Goal: Task Accomplishment & Management: Manage account settings

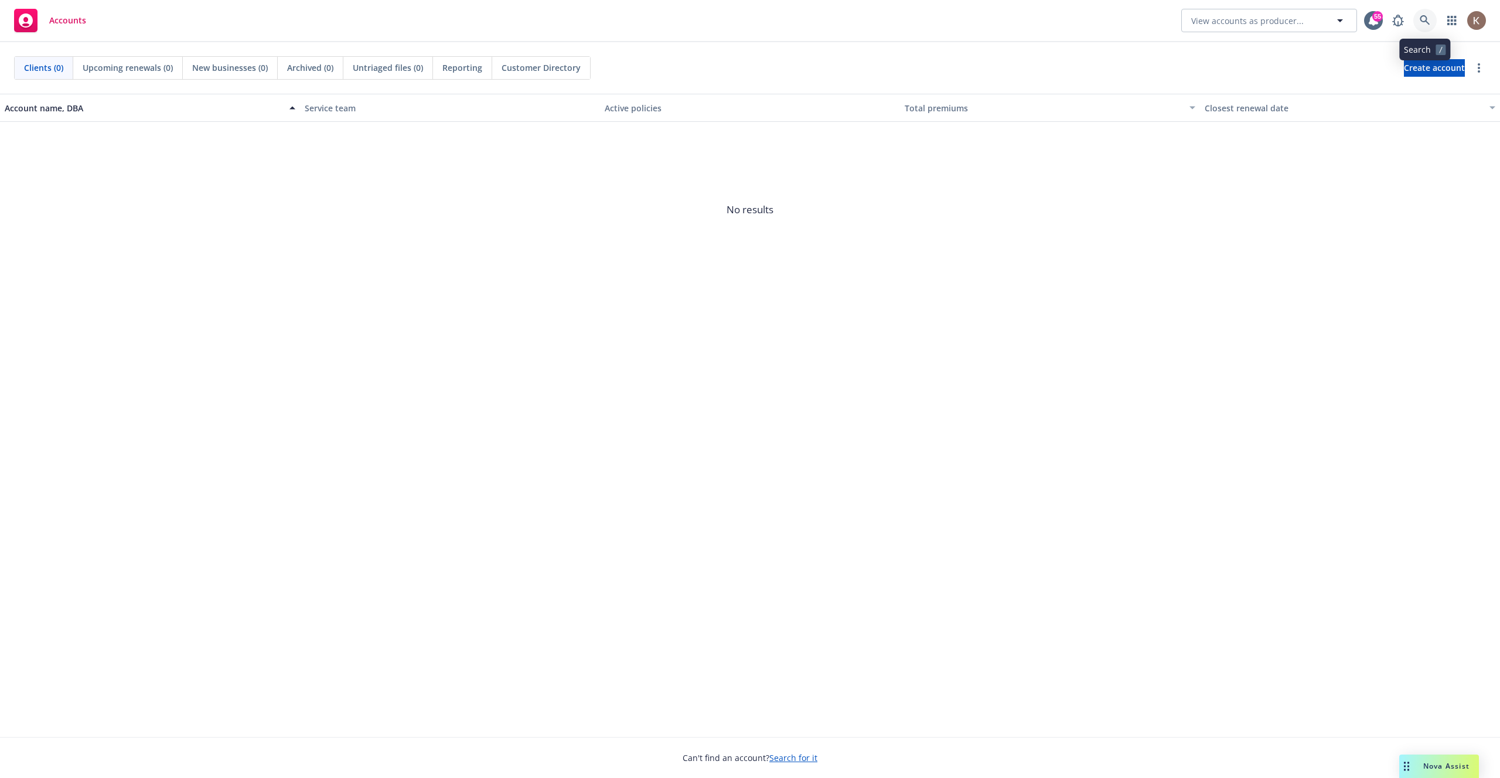
click at [1426, 23] on icon at bounding box center [1425, 20] width 11 height 11
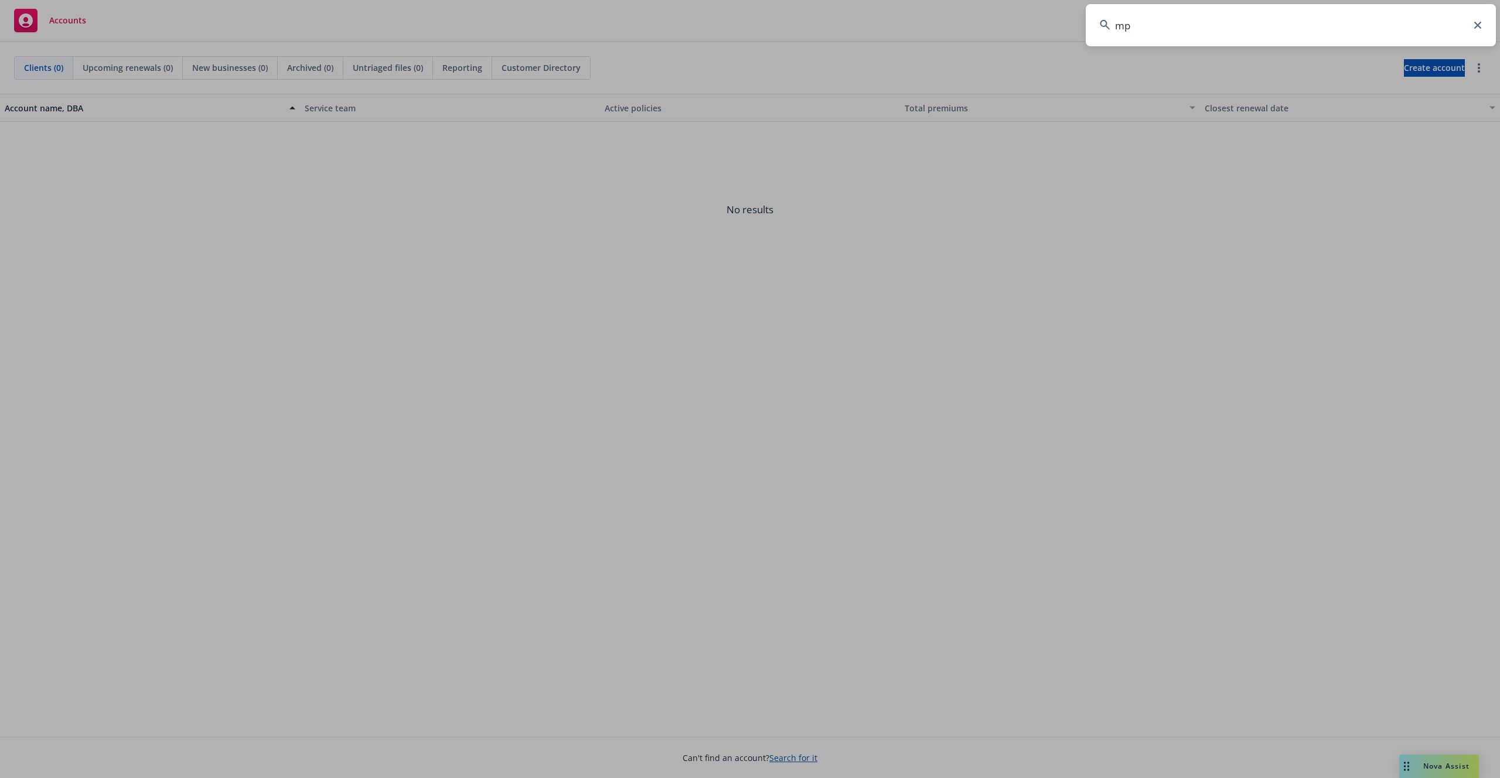
type input "mpl"
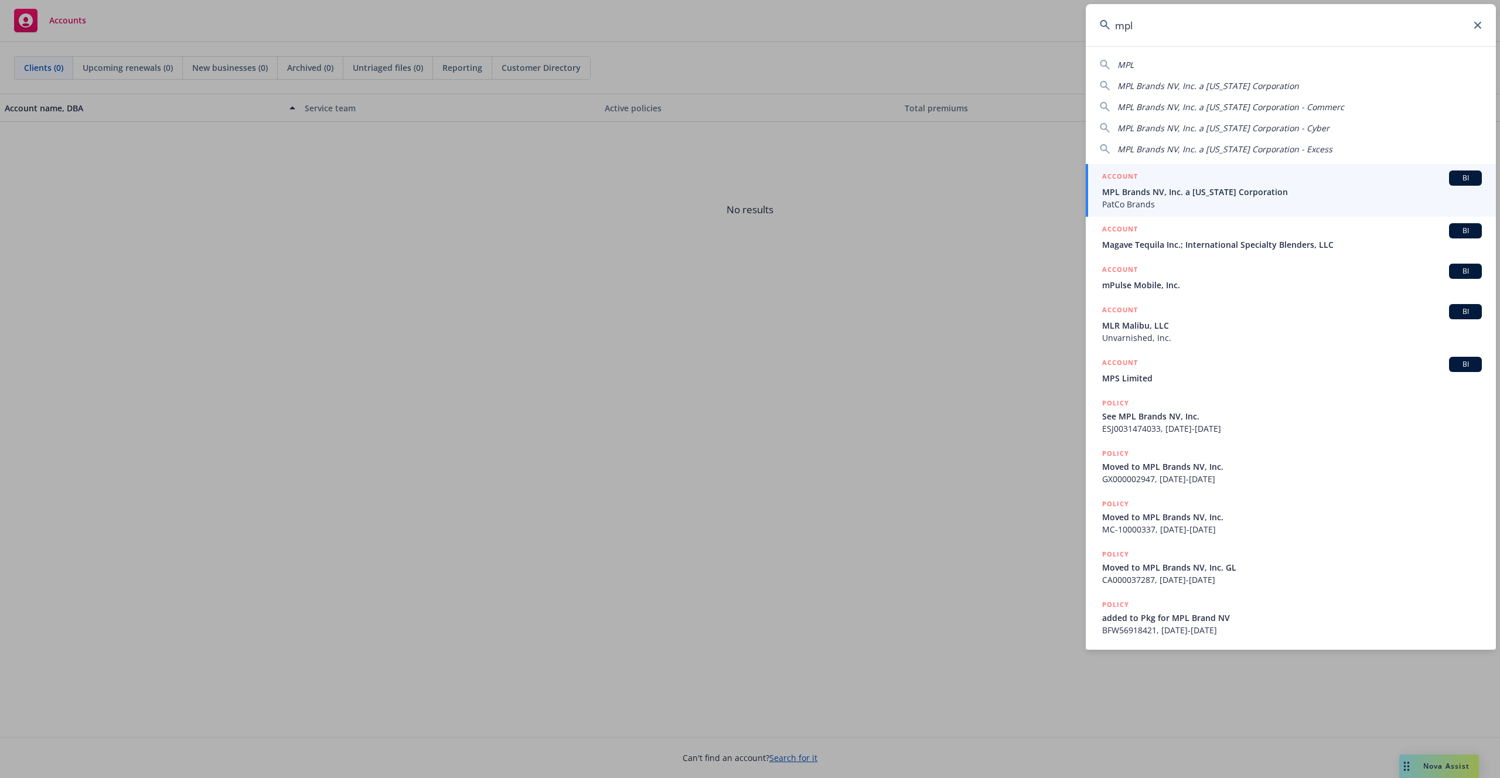
click at [1145, 196] on span "MPL Brands NV, Inc. a [US_STATE] Corporation" at bounding box center [1292, 192] width 380 height 12
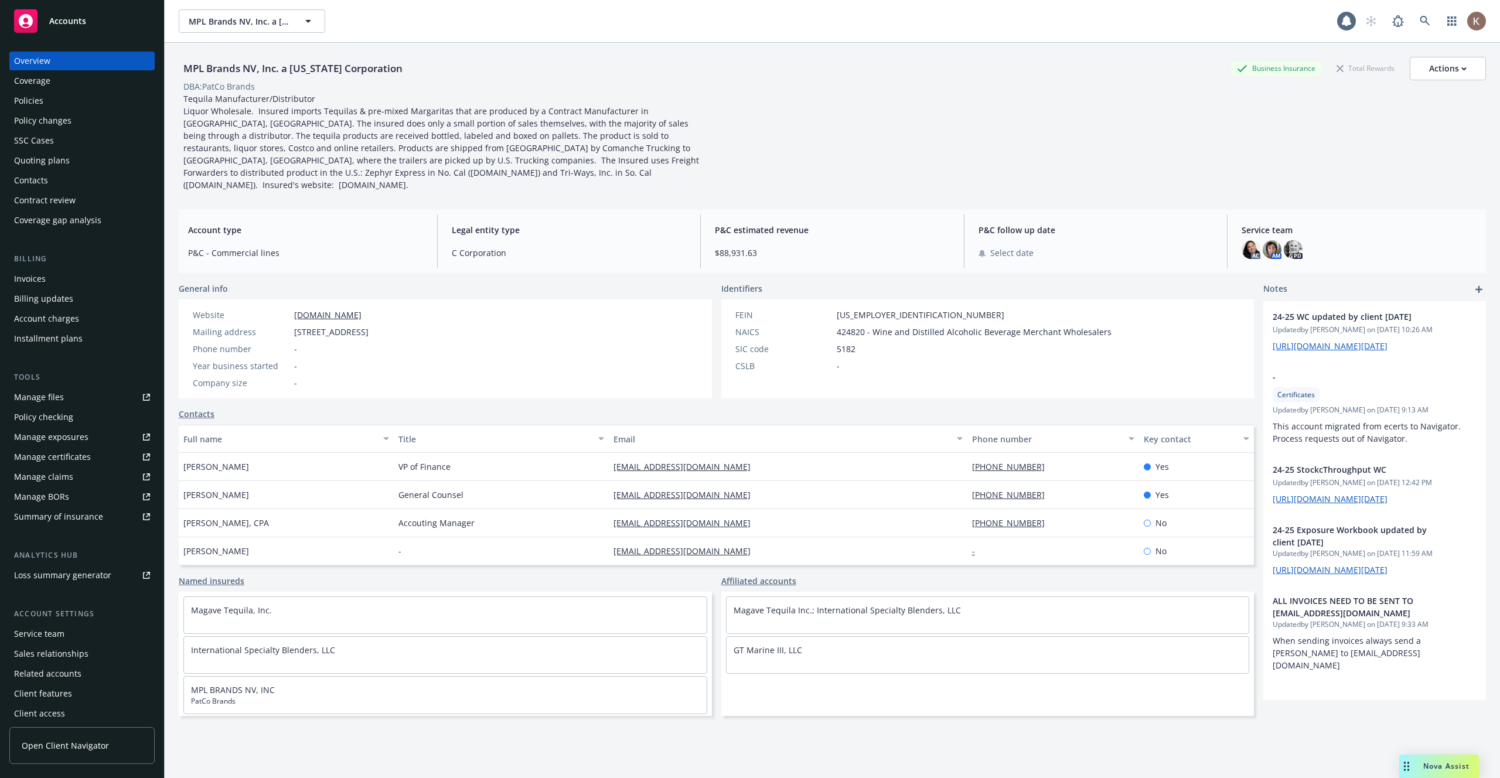
click at [60, 759] on link "Open Client Navigator" at bounding box center [81, 745] width 145 height 37
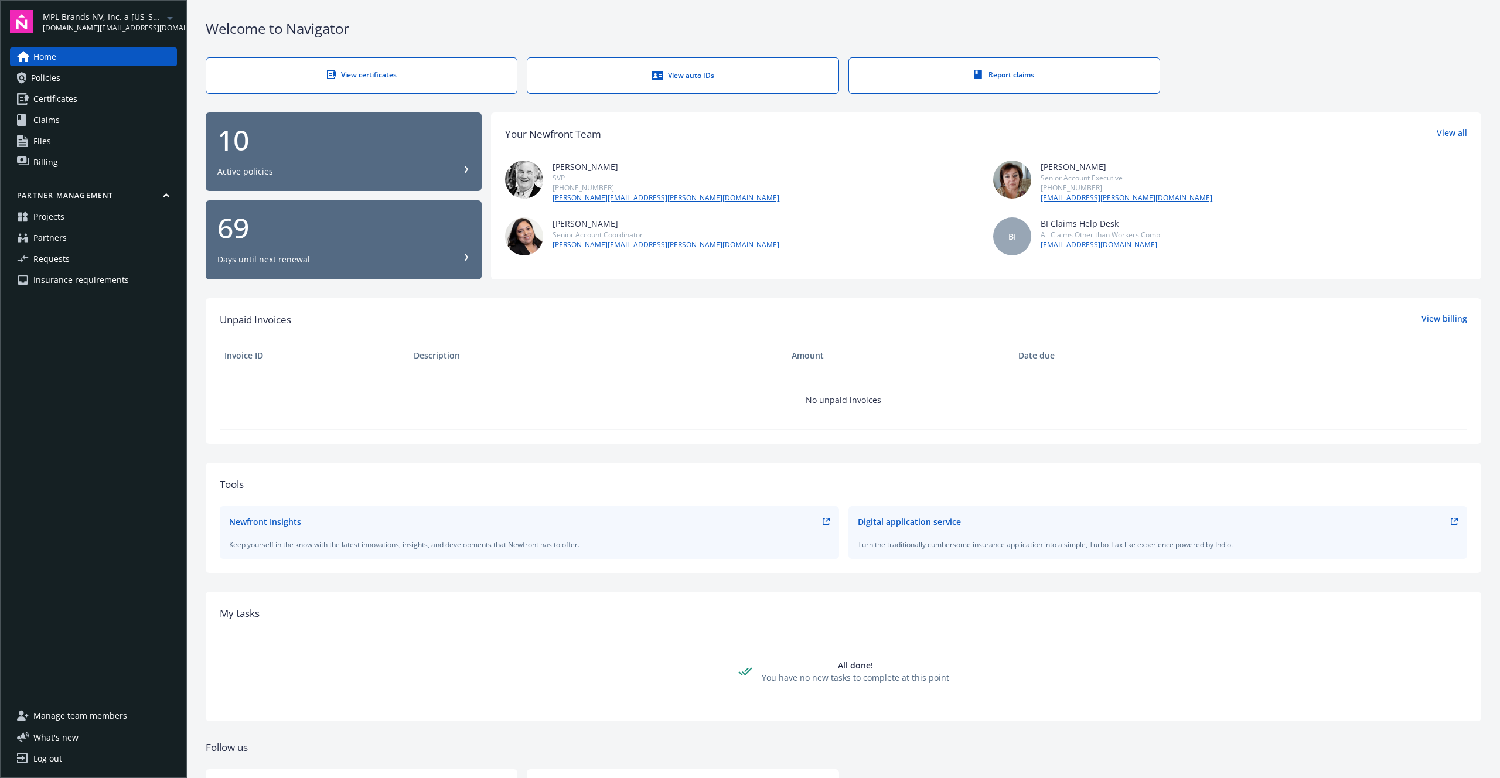
click at [90, 275] on span "Insurance requirements" at bounding box center [81, 280] width 96 height 19
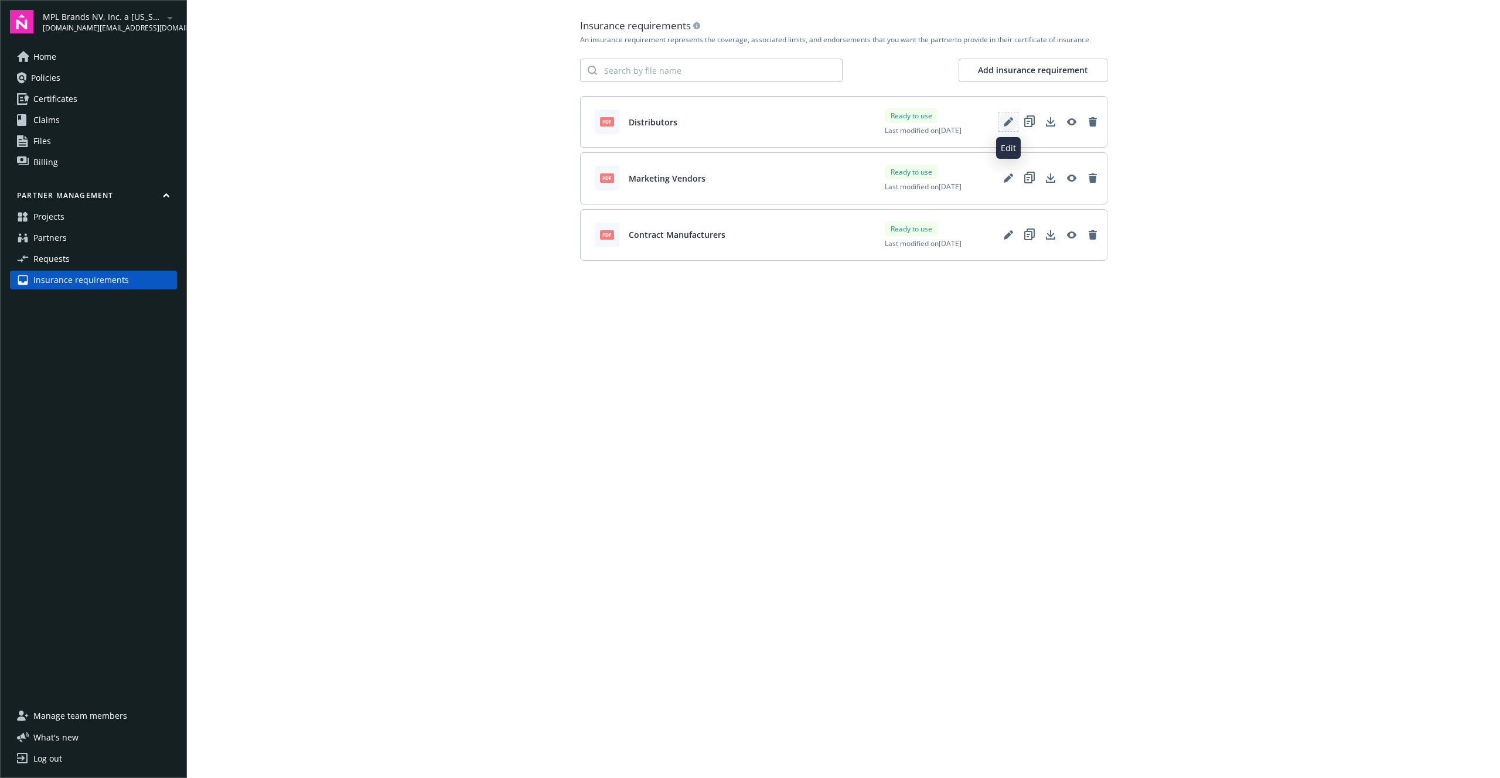
click at [1007, 122] on icon "Edit" at bounding box center [1008, 123] width 8 height 8
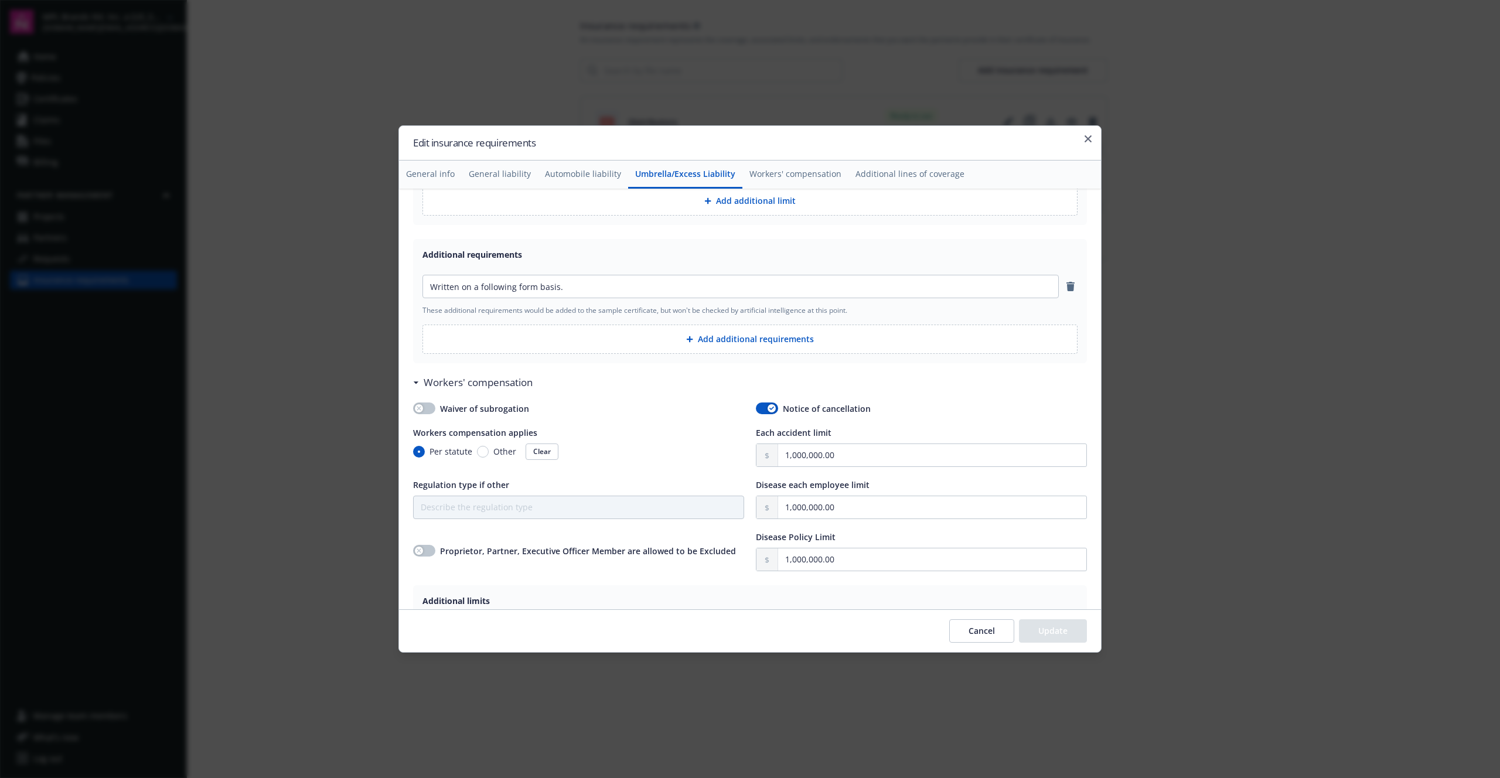
scroll to position [1278, 0]
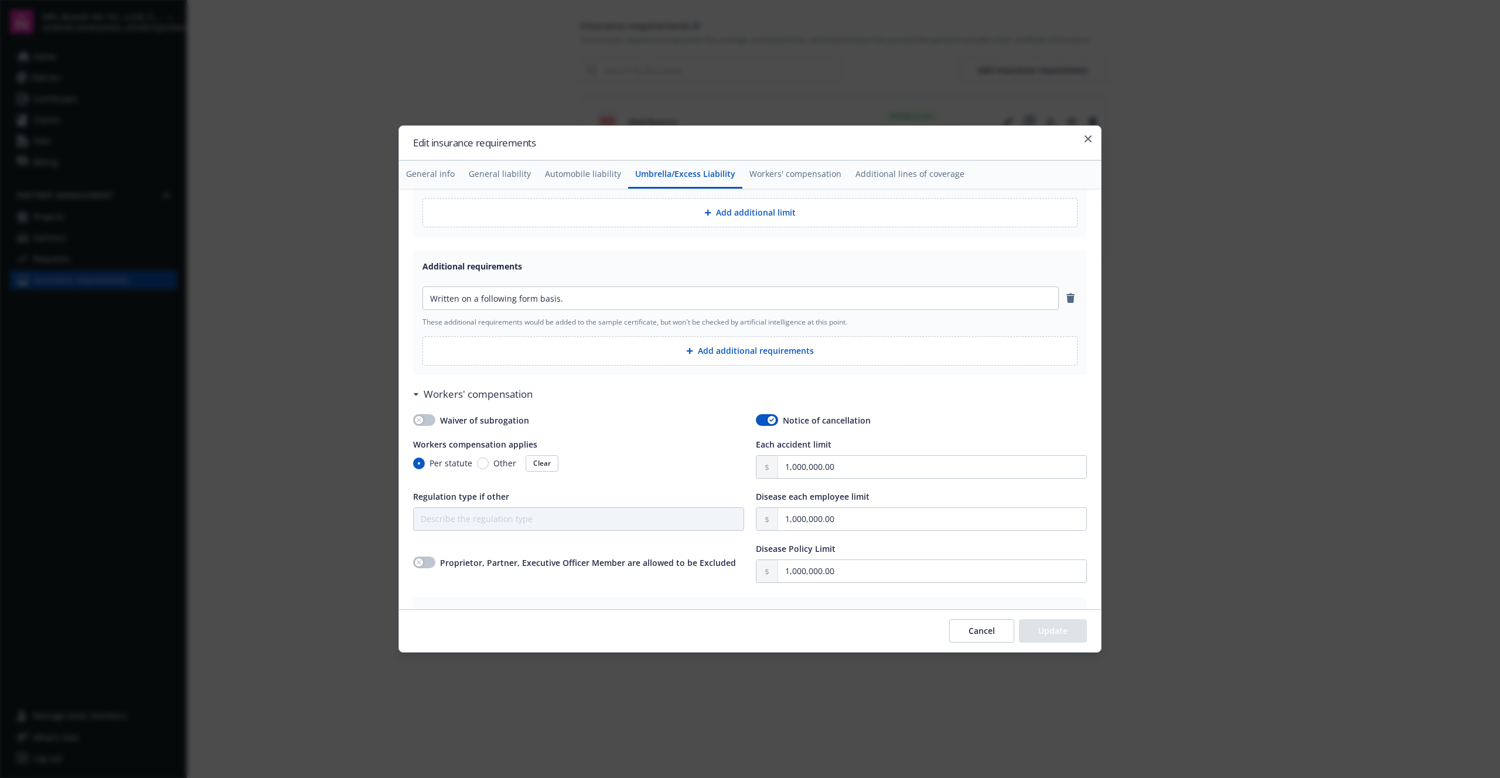
click at [1083, 137] on h2 "Edit insurance requirements" at bounding box center [750, 142] width 674 height 15
click at [1088, 137] on icon "button" at bounding box center [1088, 138] width 7 height 7
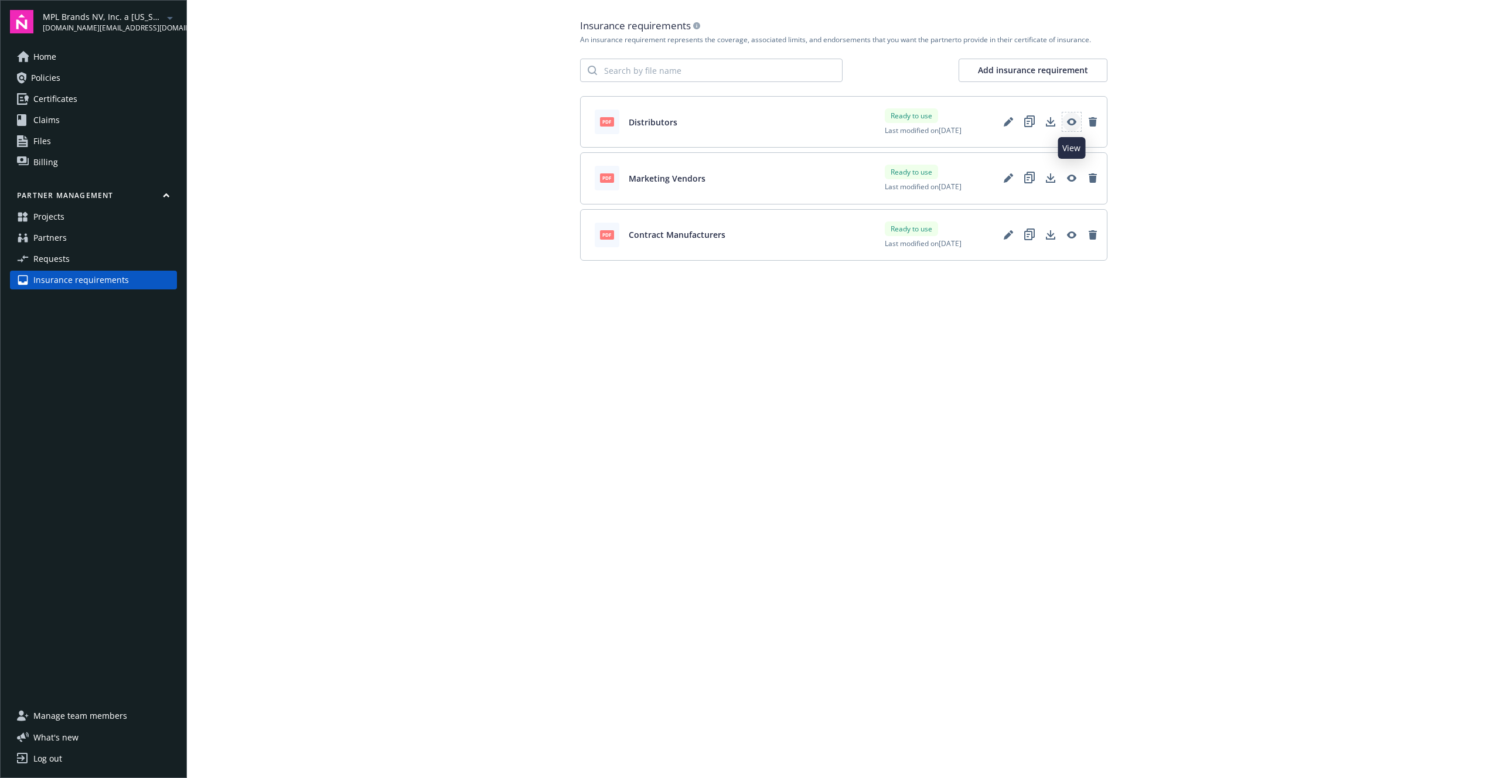
click at [1073, 127] on link "View" at bounding box center [1072, 122] width 19 height 19
